Goal: Task Accomplishment & Management: Complete application form

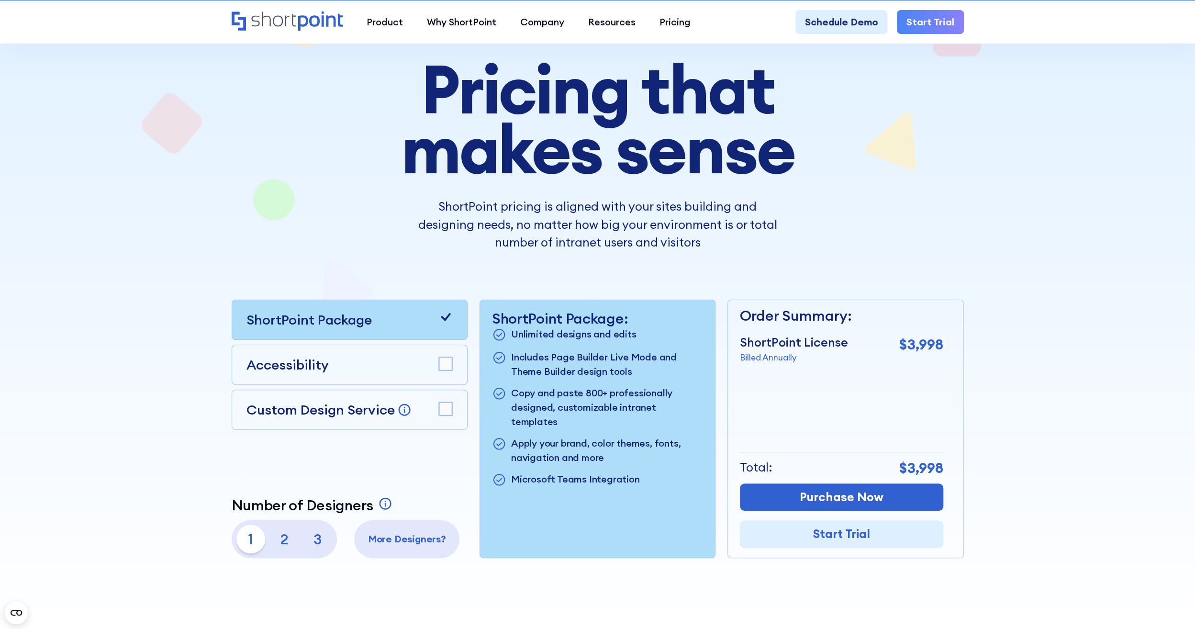
scroll to position [144, 0]
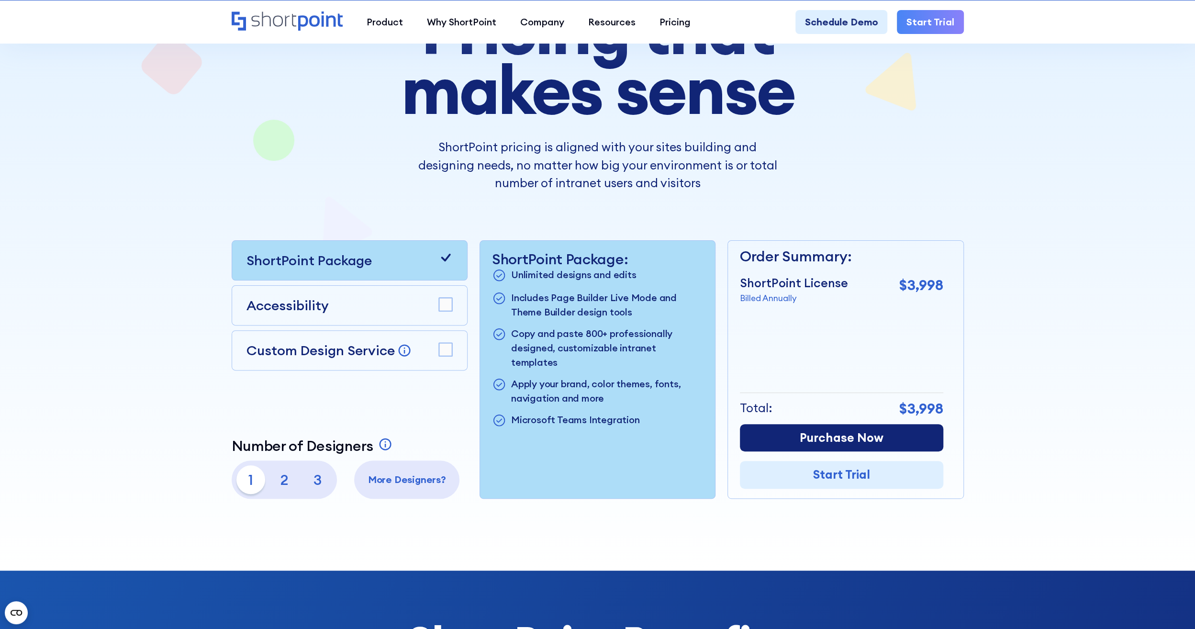
click at [877, 436] on link "Purchase Now" at bounding box center [841, 438] width 203 height 28
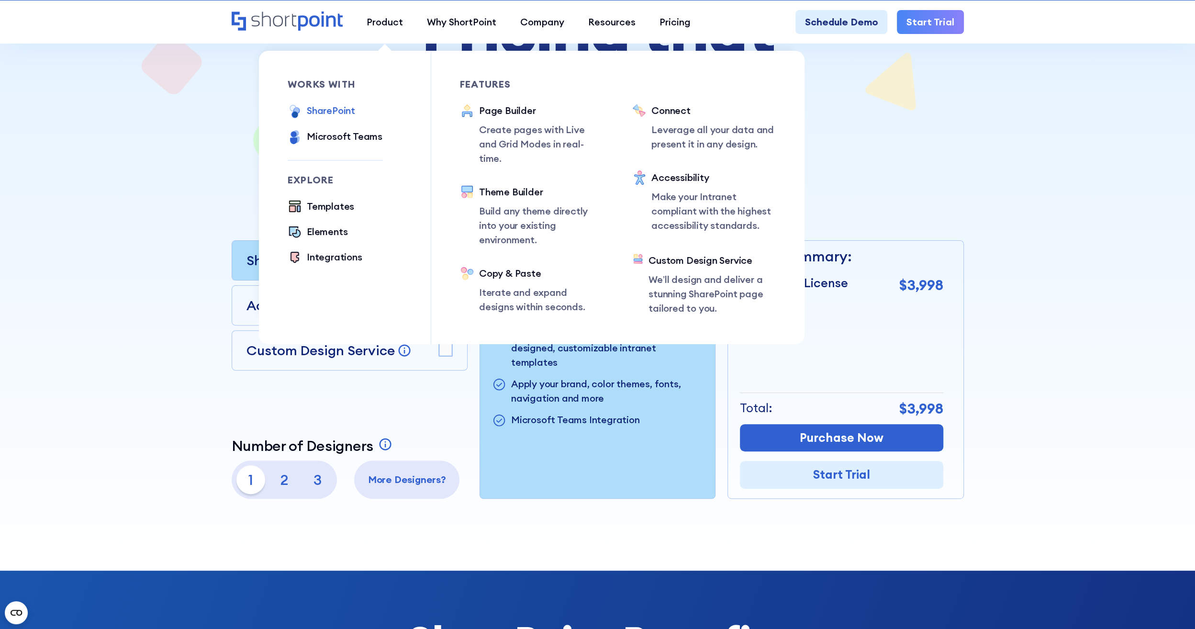
click at [341, 112] on div "SharePoint" at bounding box center [331, 110] width 48 height 14
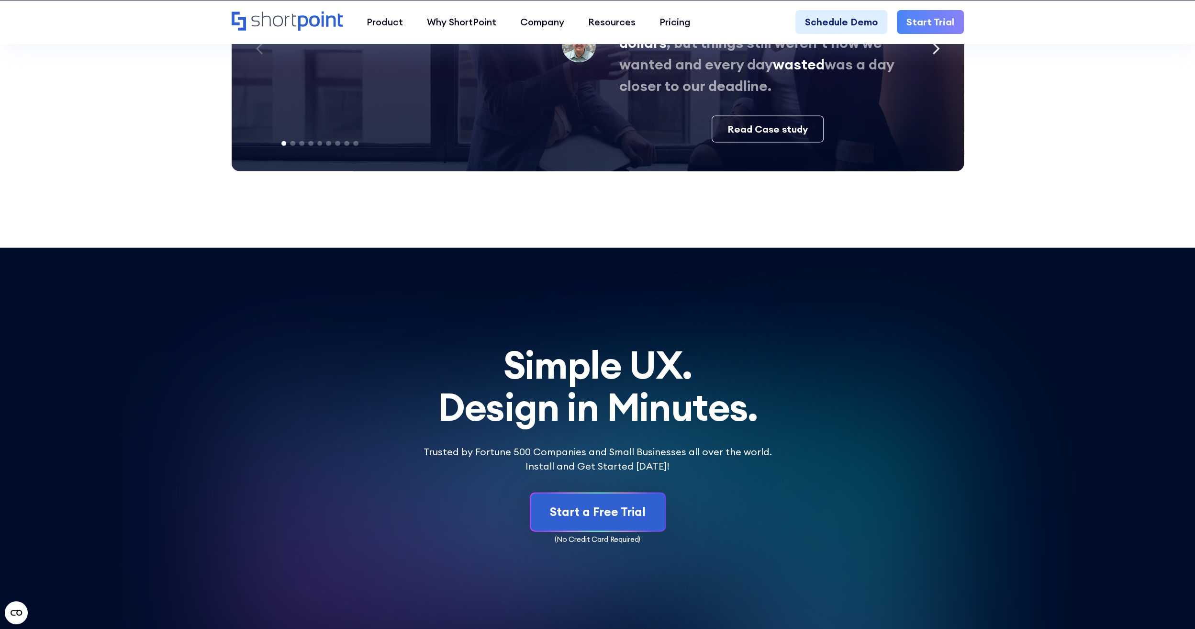
scroll to position [5874, 0]
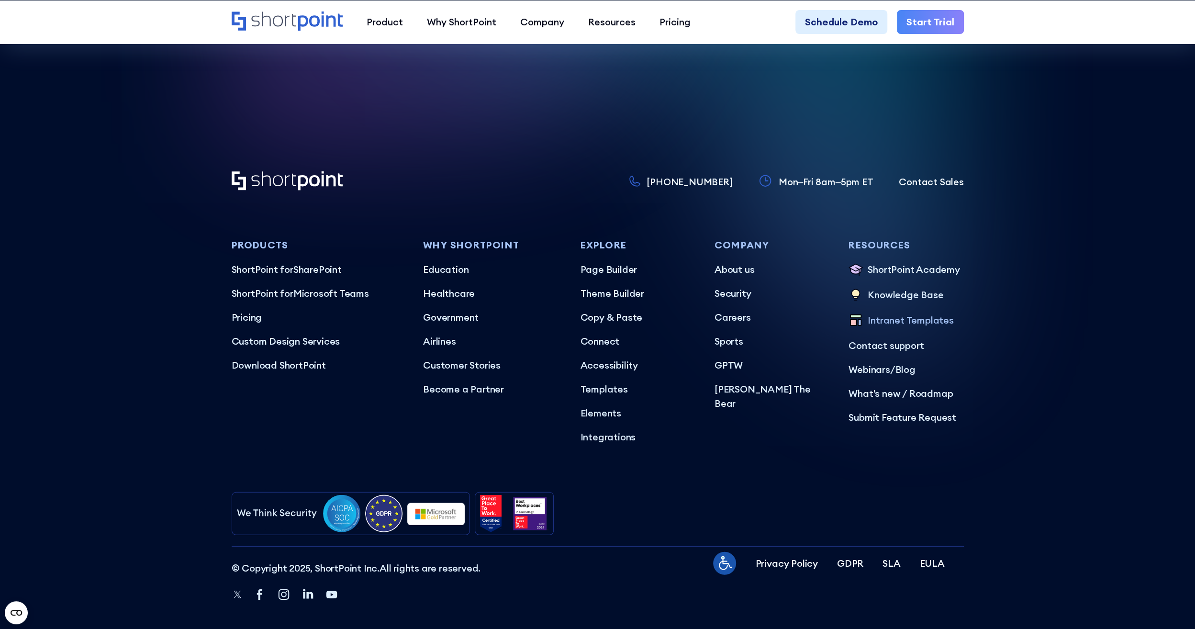
click at [905, 313] on p "Intranet Templates" at bounding box center [911, 321] width 86 height 16
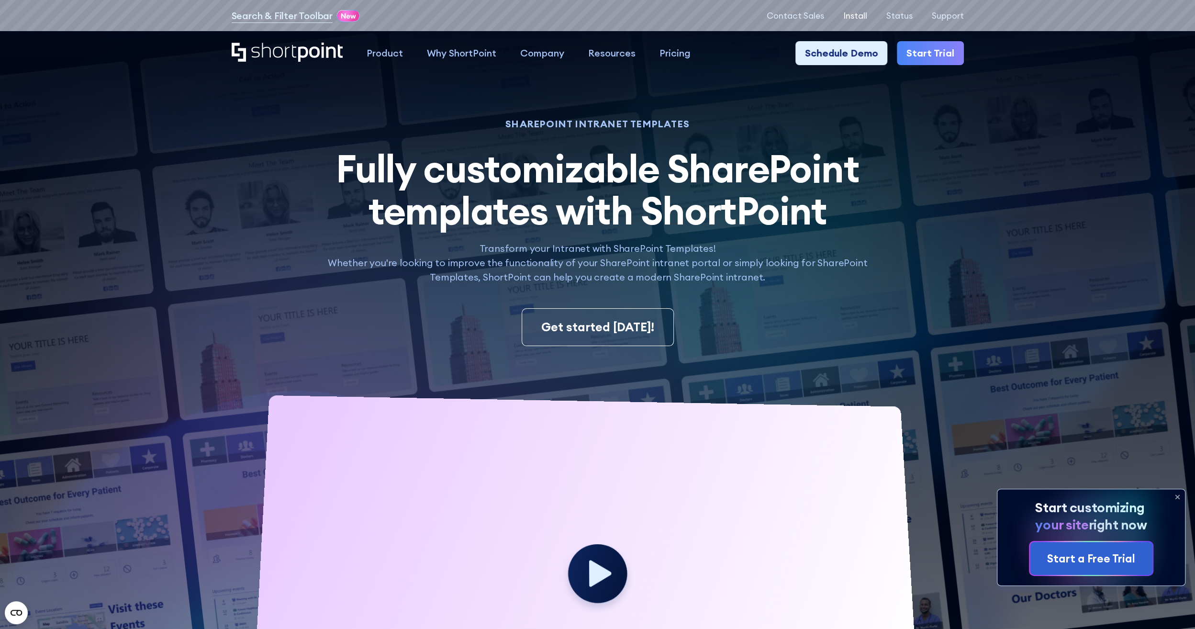
click at [857, 17] on p "Install" at bounding box center [855, 16] width 24 height 10
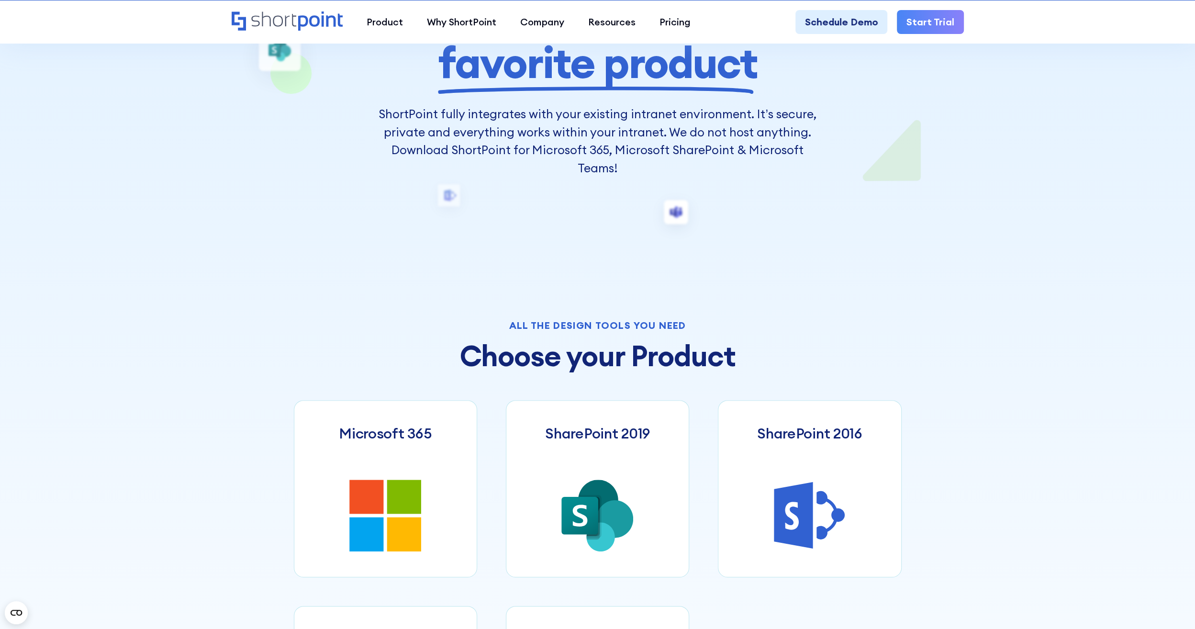
scroll to position [478, 0]
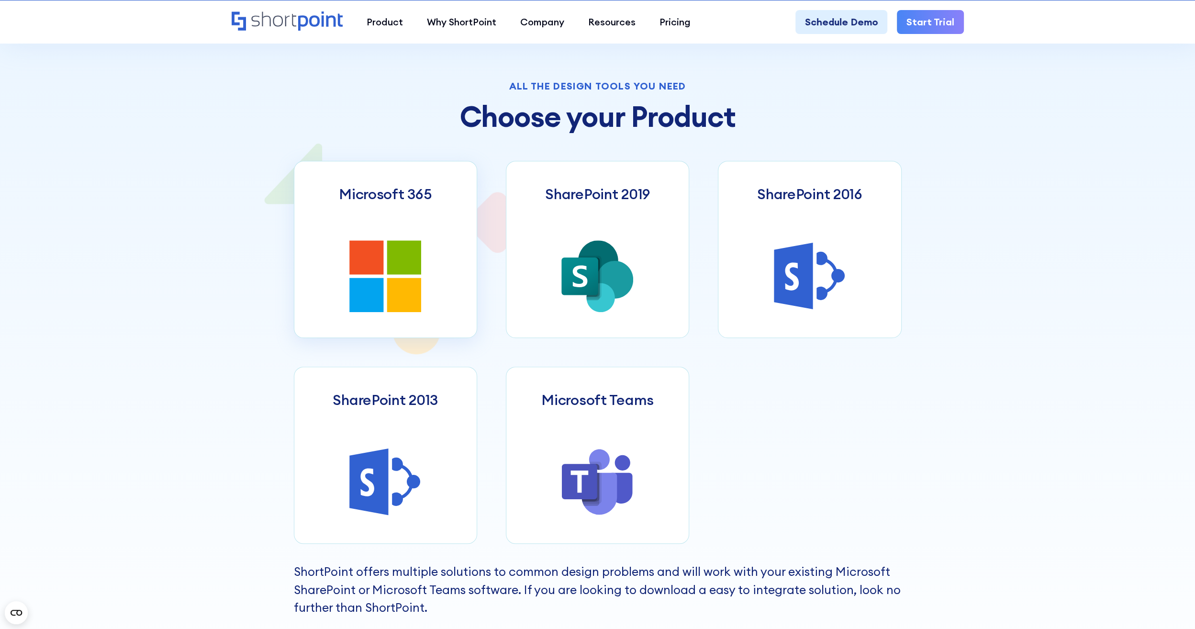
click at [386, 254] on icon at bounding box center [385, 276] width 72 height 72
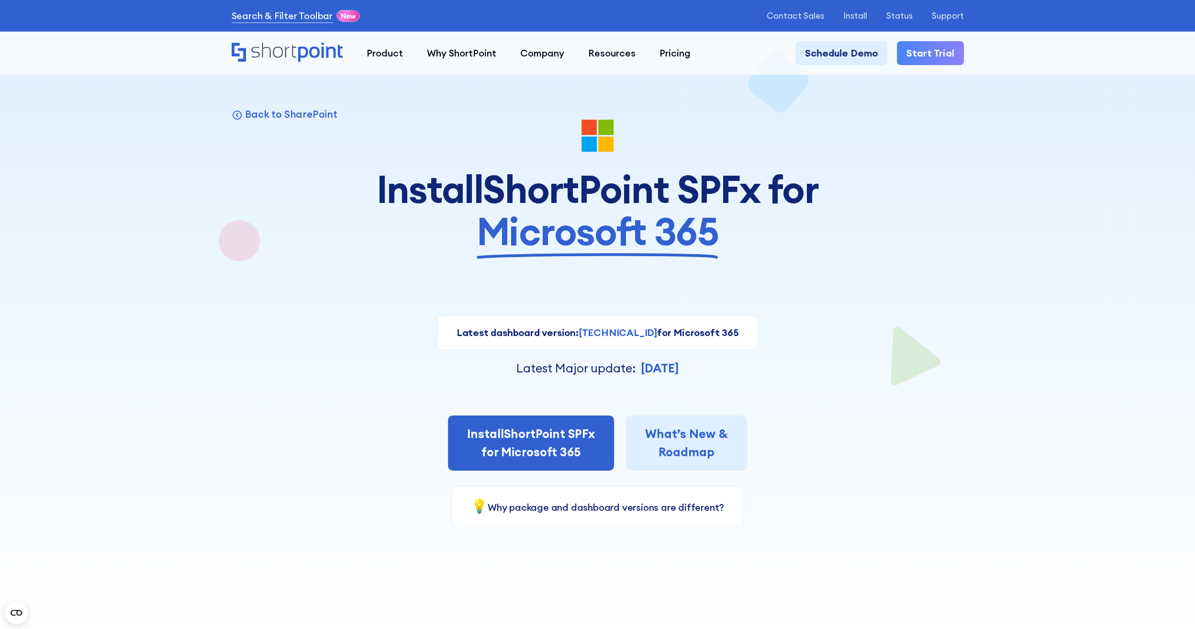
scroll to position [144, 0]
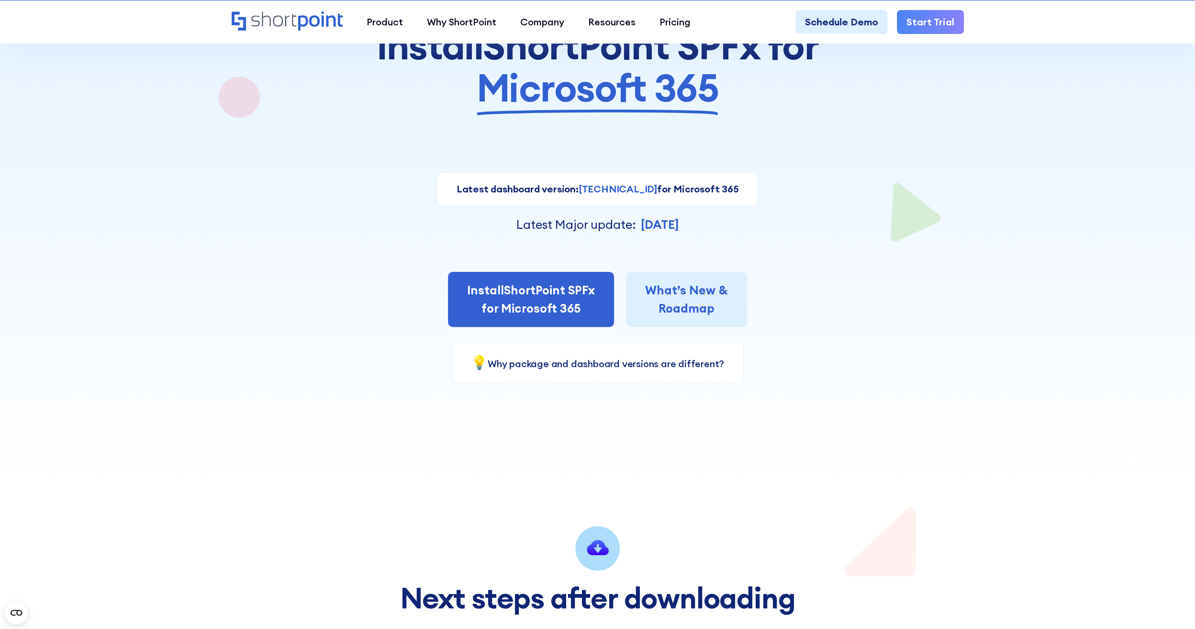
click at [375, 310] on div "Install ShortPoint SPFx for Microsoft 365 What’s New & Roadmap" at bounding box center [598, 299] width 732 height 55
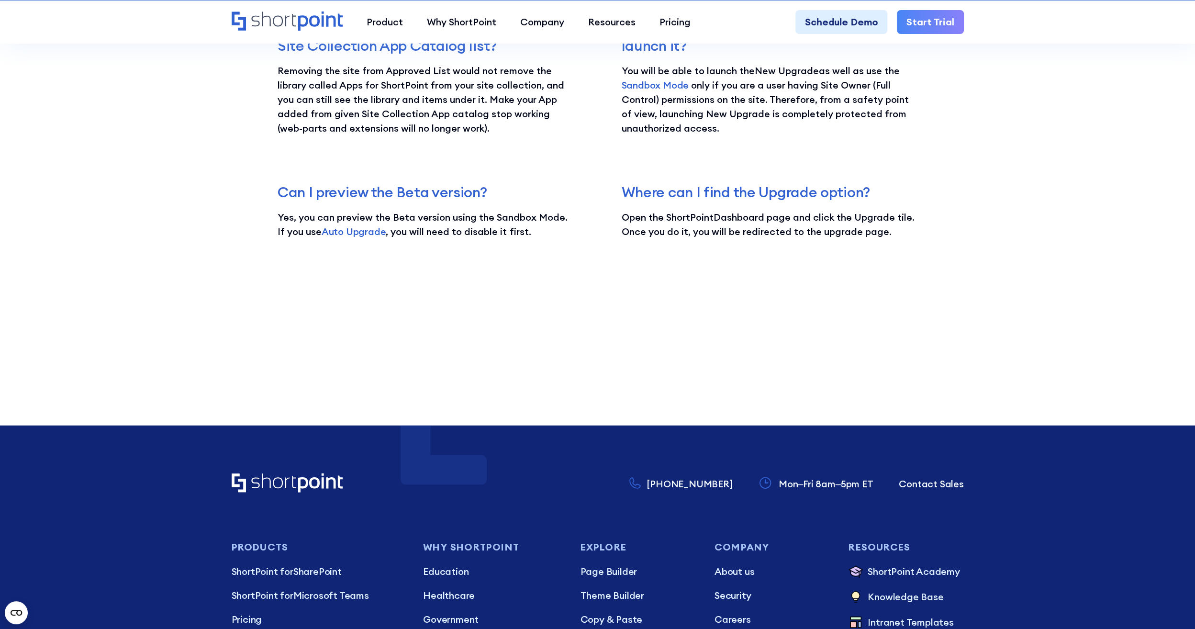
scroll to position [2786, 0]
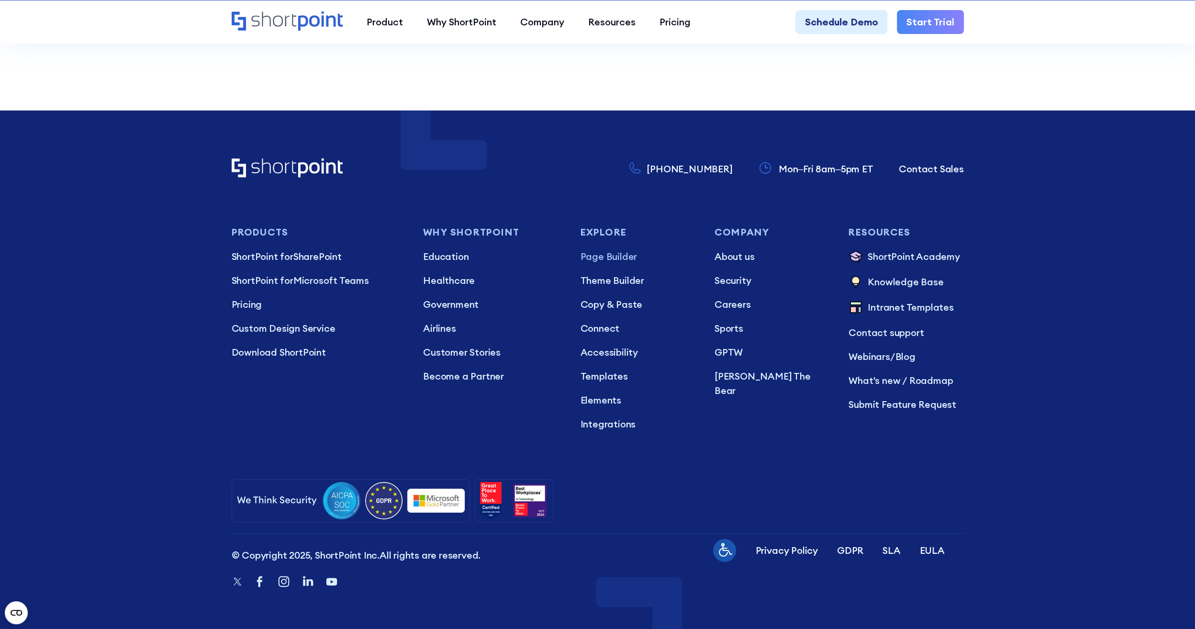
click at [617, 253] on p "Page Builder" at bounding box center [637, 256] width 115 height 14
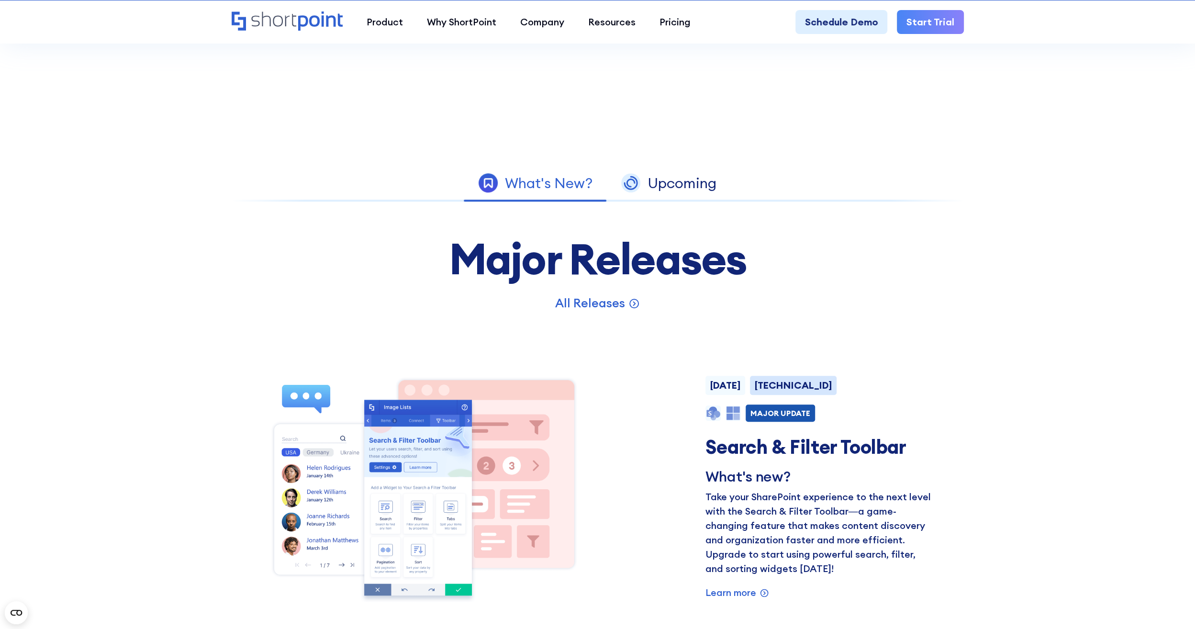
scroll to position [574, 0]
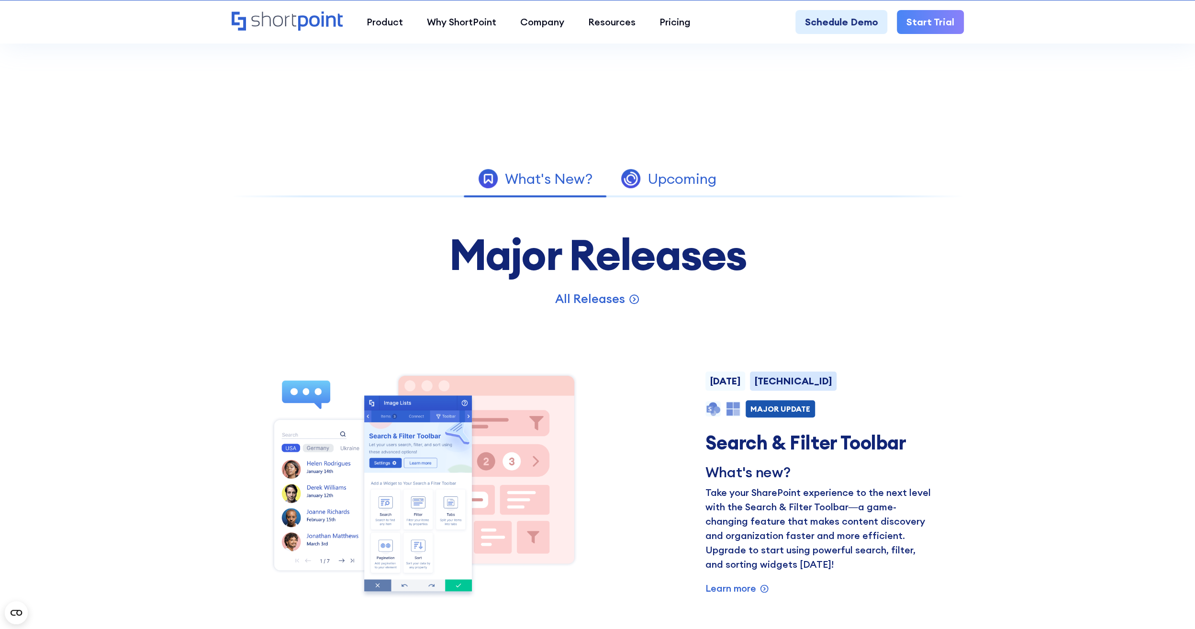
click at [680, 189] on link "Upcoming" at bounding box center [669, 179] width 124 height 28
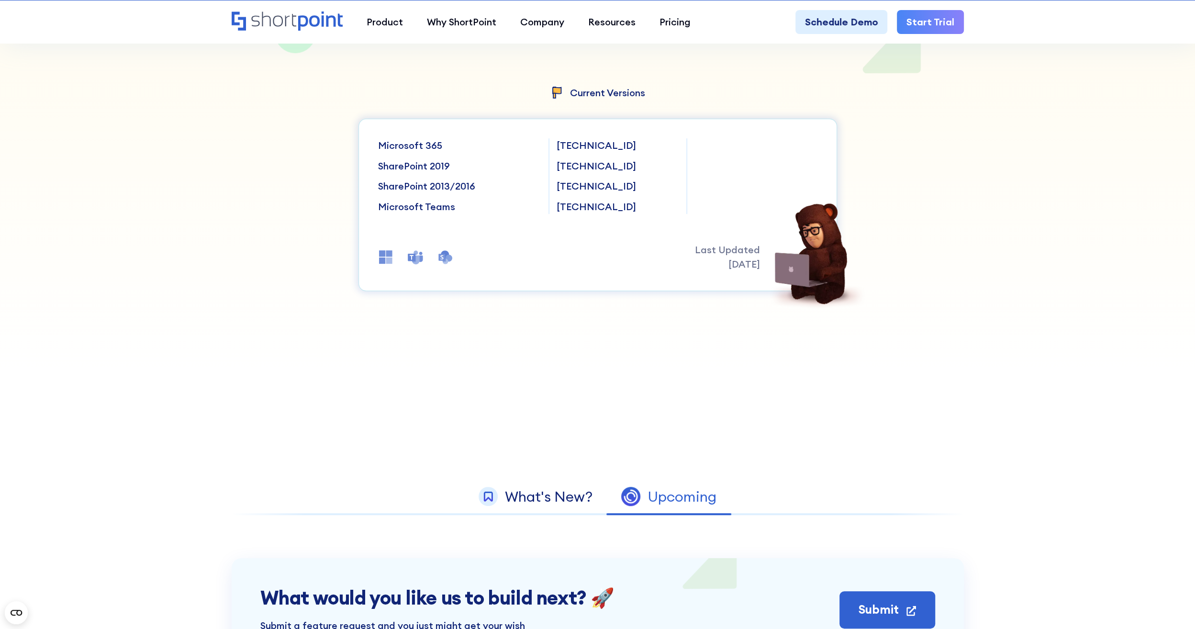
scroll to position [0, 0]
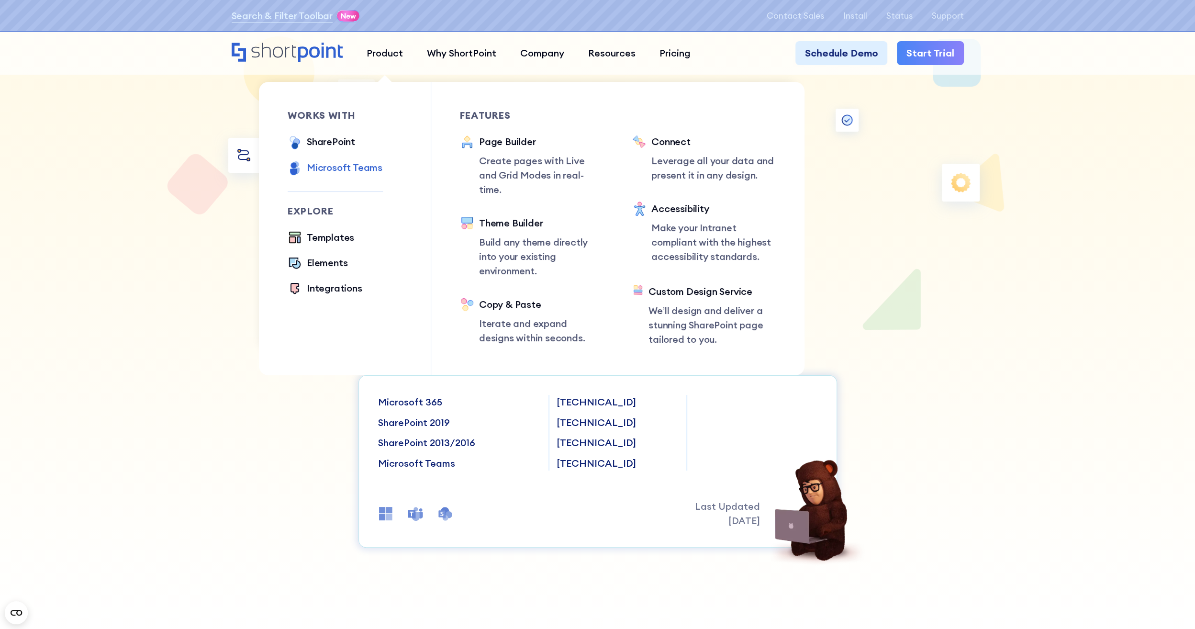
click at [338, 167] on div "Microsoft Teams" at bounding box center [345, 167] width 76 height 14
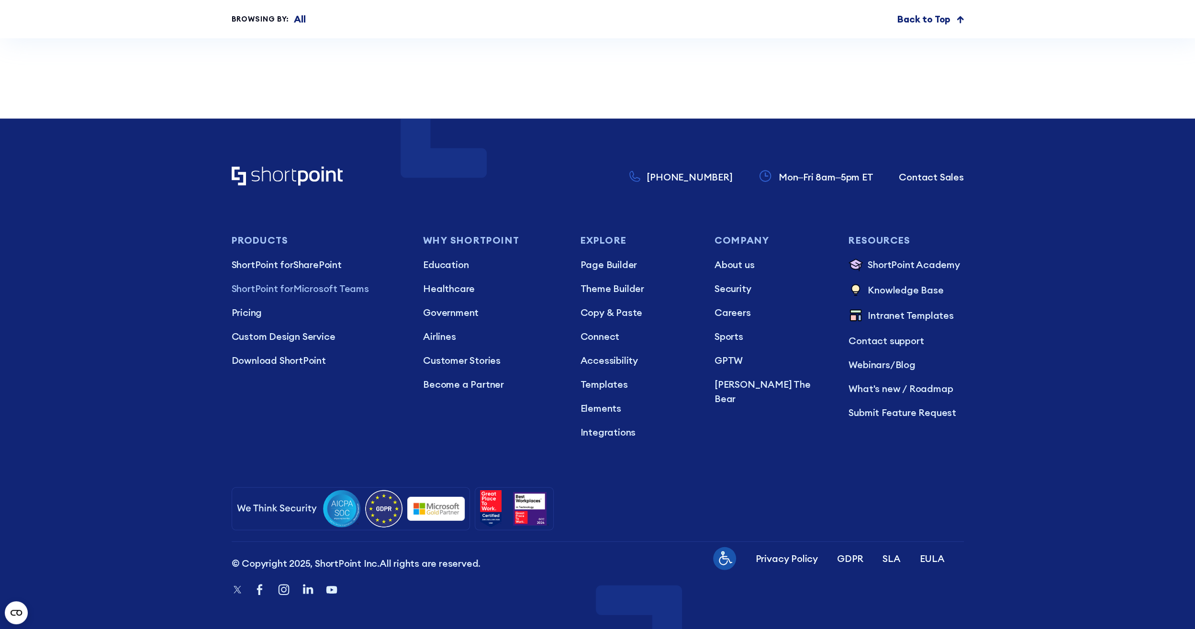
scroll to position [5992, 0]
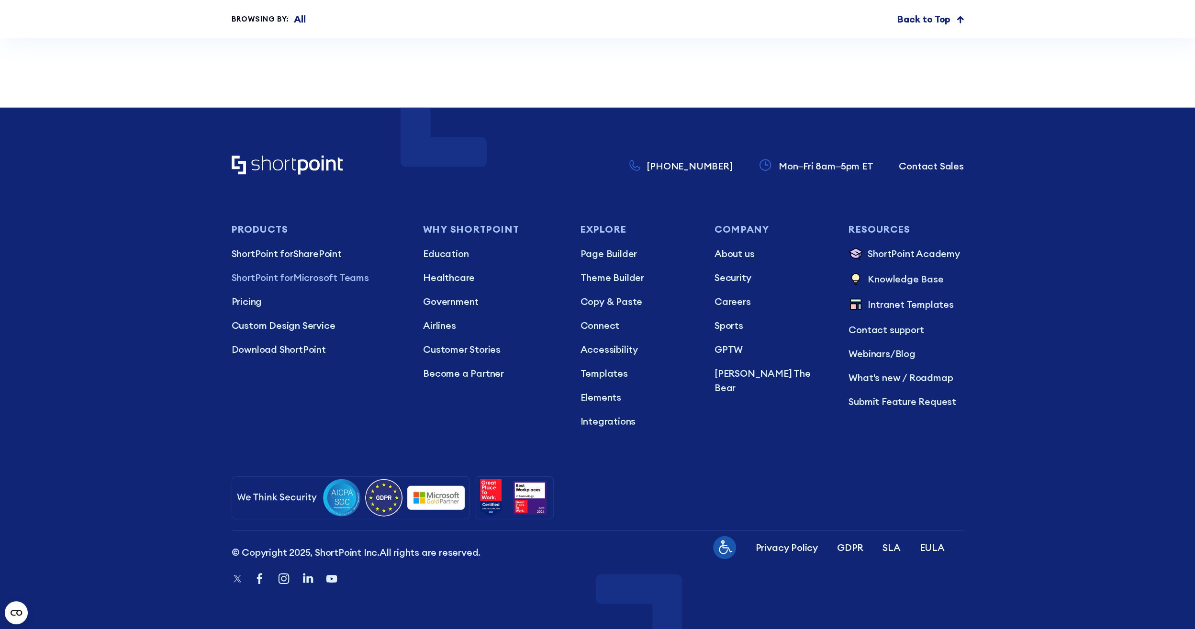
click at [155, 268] on footer "+1 734-333-7181 Mon–Fri 8am–5pm ET Contact Sales Products ShortPoint for ShareP…" at bounding box center [597, 368] width 1195 height 521
click at [301, 353] on p "Download ShortPoint" at bounding box center [318, 349] width 173 height 14
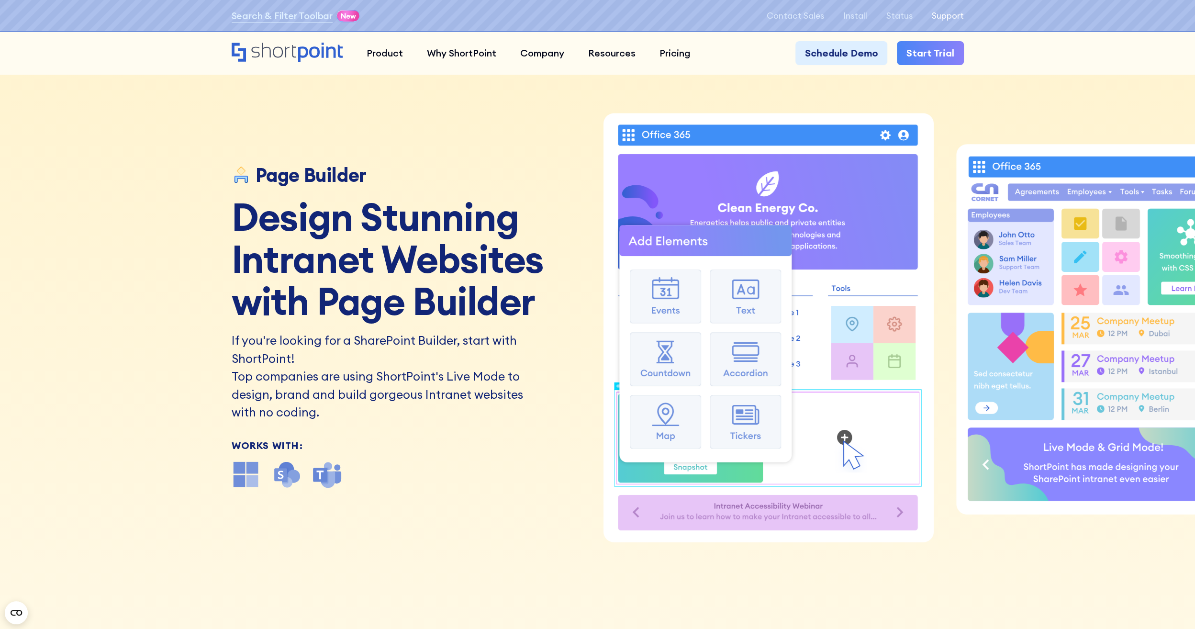
click at [942, 11] on p "Support" at bounding box center [948, 16] width 32 height 10
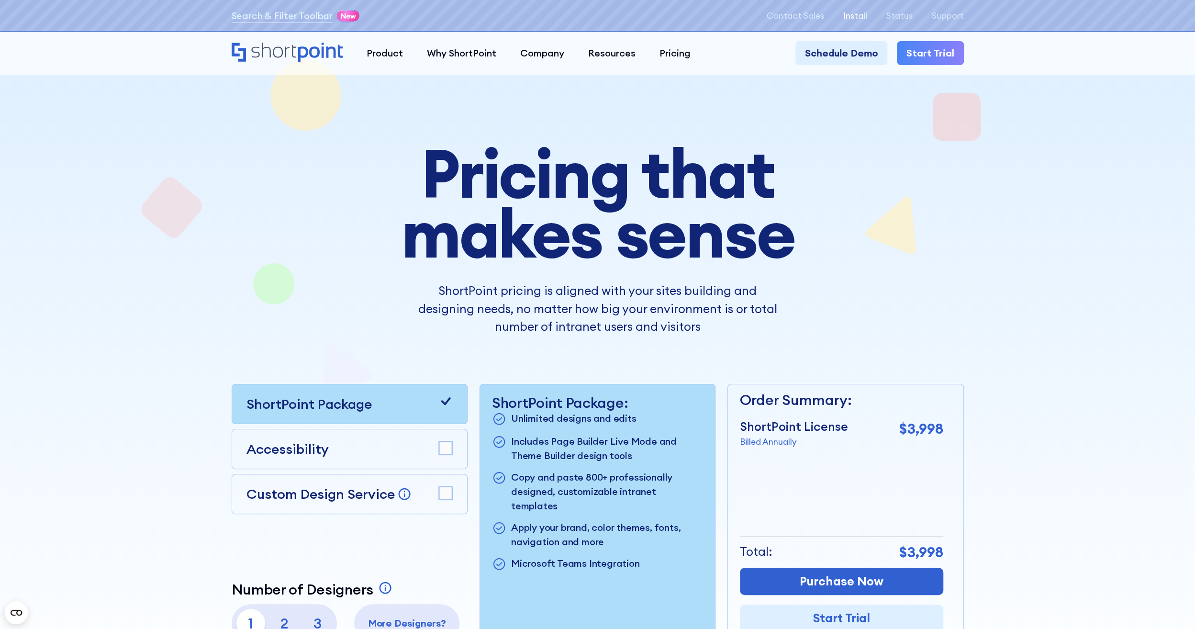
click at [863, 13] on p "Install" at bounding box center [855, 16] width 24 height 10
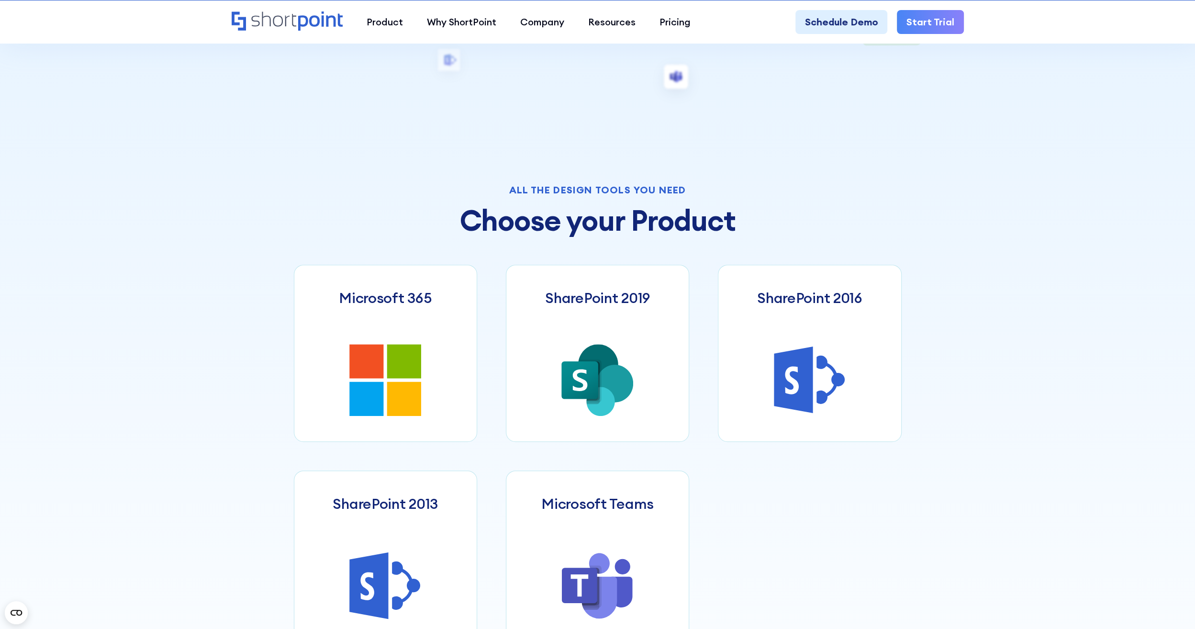
scroll to position [478, 0]
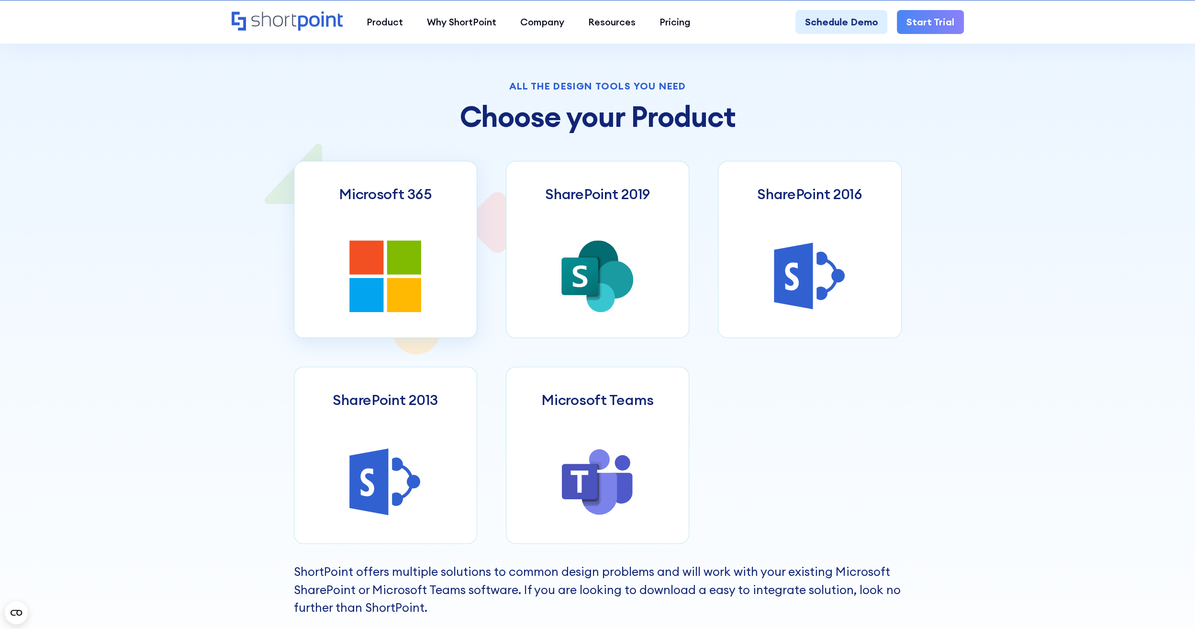
click at [397, 266] on icon at bounding box center [404, 257] width 34 height 34
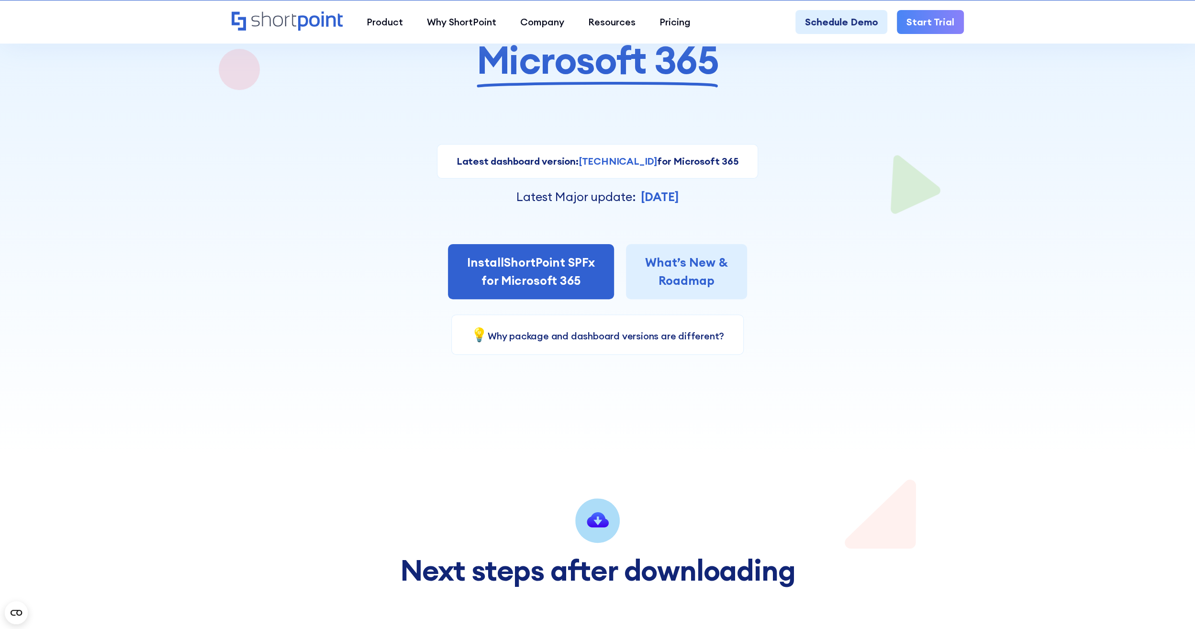
scroll to position [191, 0]
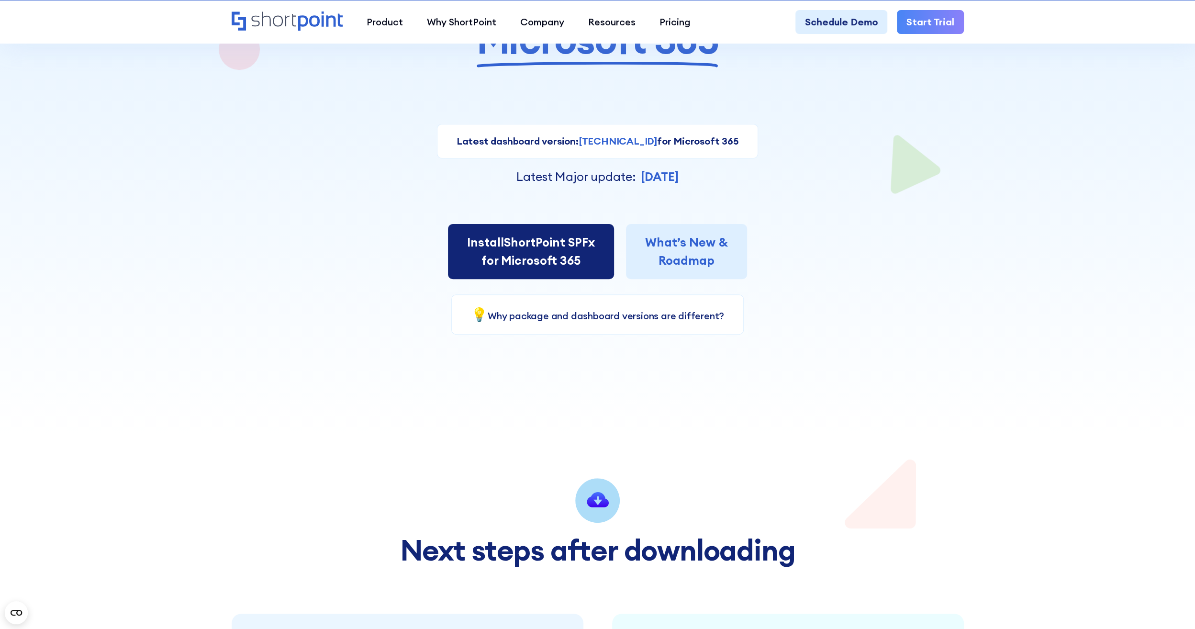
click at [550, 233] on link "Install ShortPoint SPFx for Microsoft 365" at bounding box center [531, 251] width 166 height 55
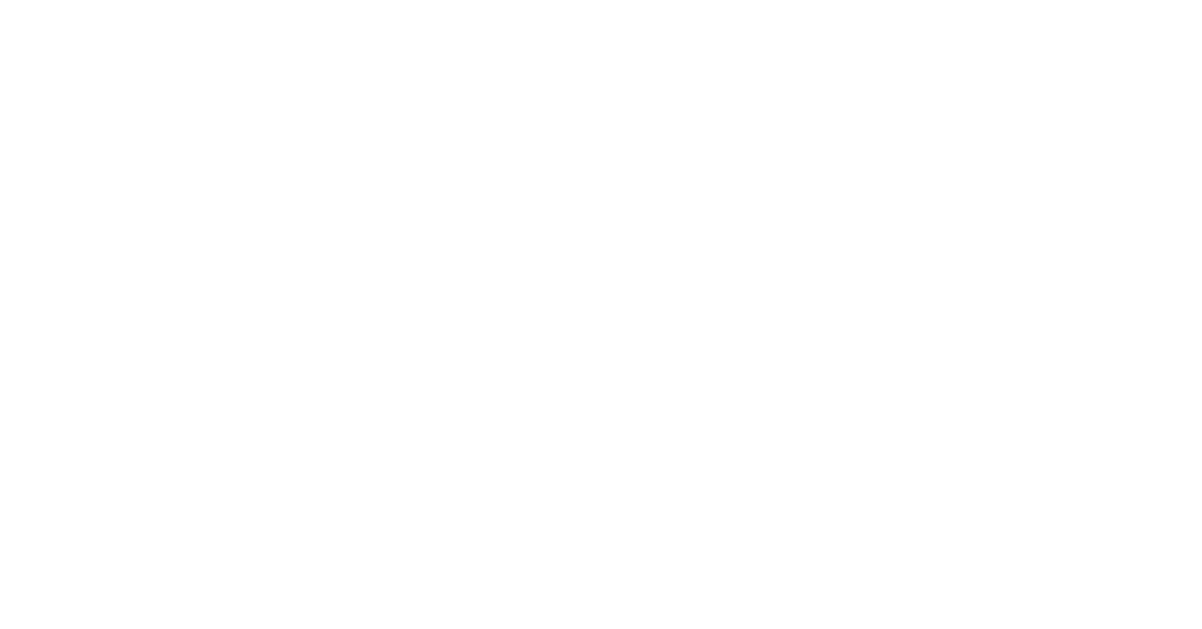
select select "Microsoft 365"
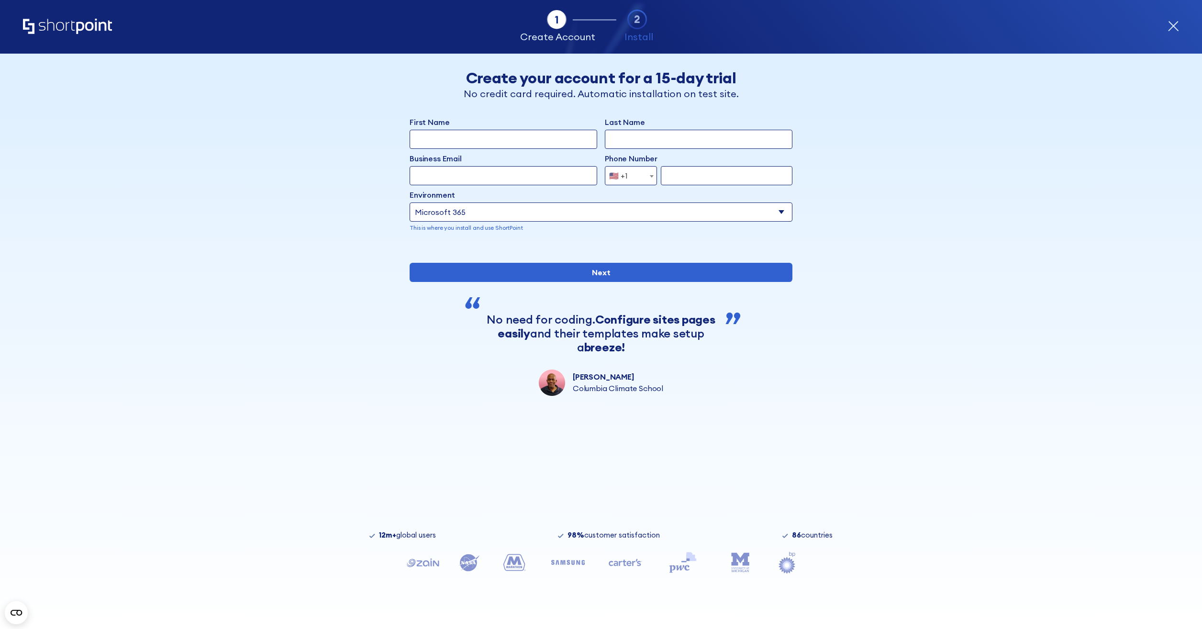
click at [449, 134] on input "First Name" at bounding box center [504, 139] width 188 height 19
type input "[PERSON_NAME]"
type input "[PERSON_NAME][EMAIL_ADDRESS][PERSON_NAME][DOMAIN_NAME]"
type input "7712224688"
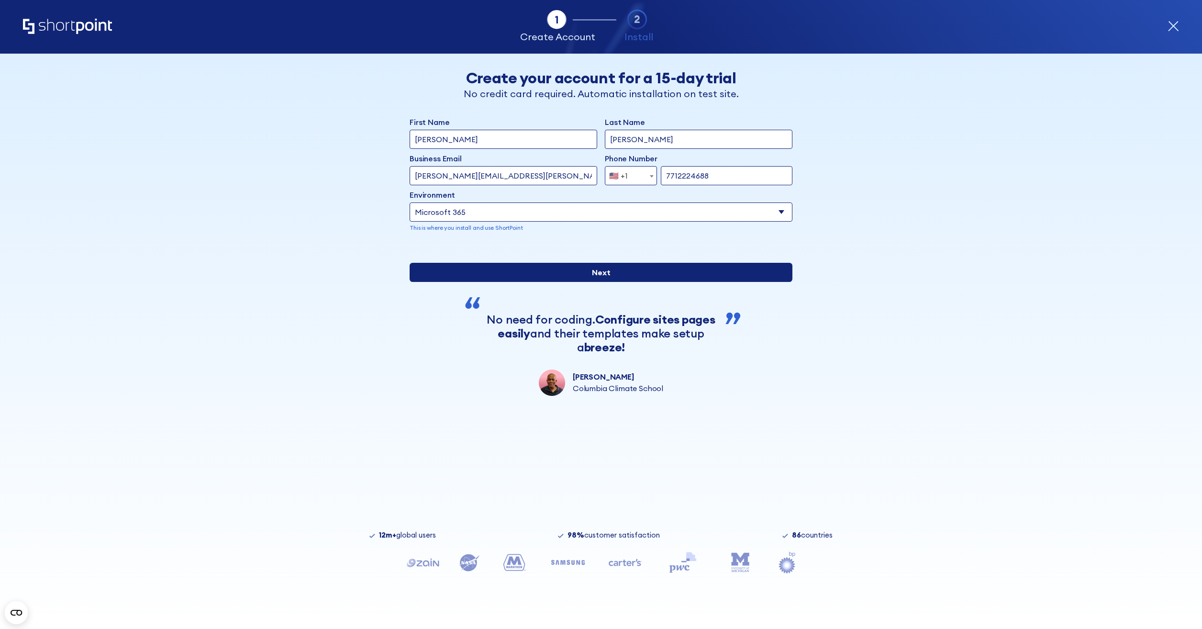
click at [595, 282] on input "Next" at bounding box center [601, 272] width 383 height 19
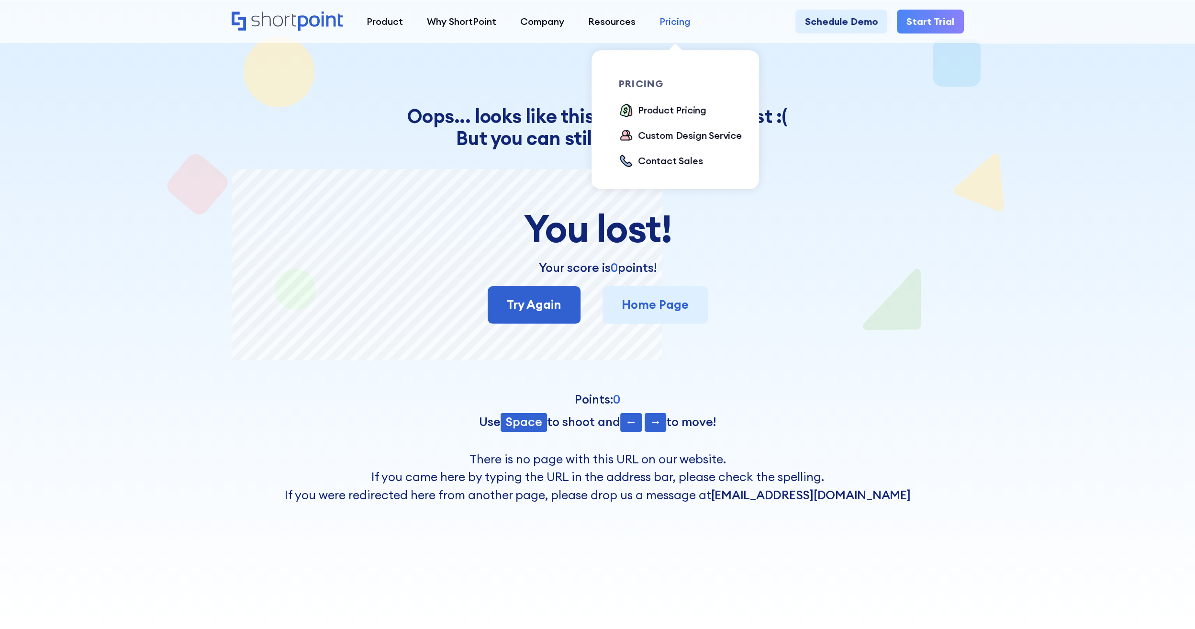
click at [679, 22] on div "Pricing" at bounding box center [674, 21] width 31 height 14
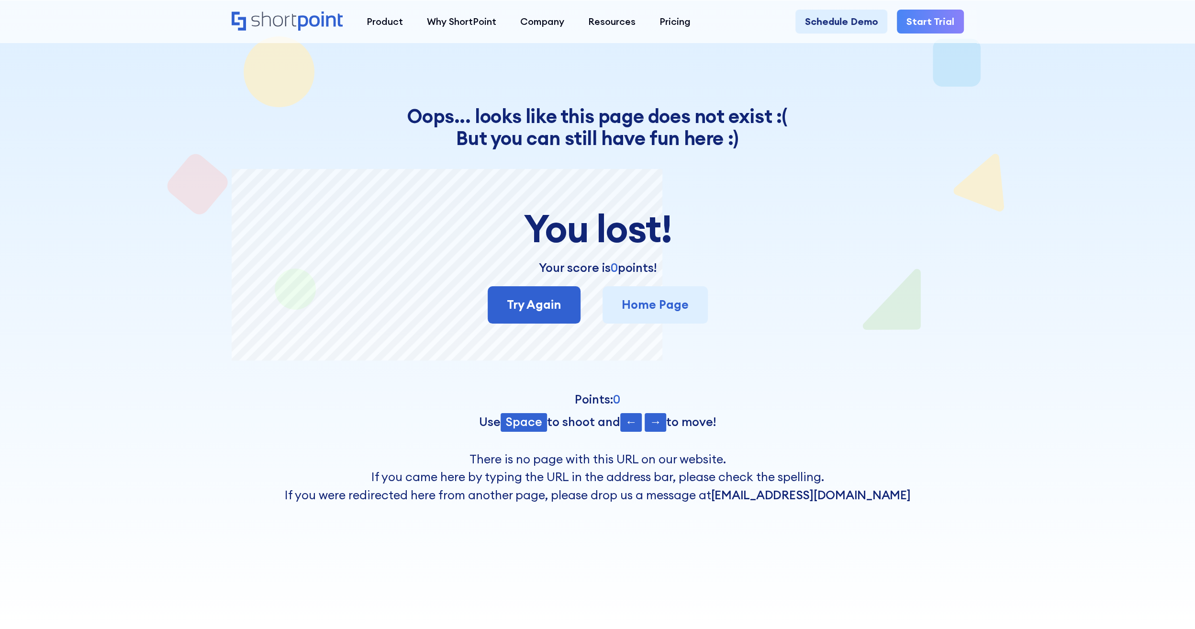
click at [293, 11] on icon "Home" at bounding box center [287, 20] width 111 height 19
